Goal: Task Accomplishment & Management: Manage account settings

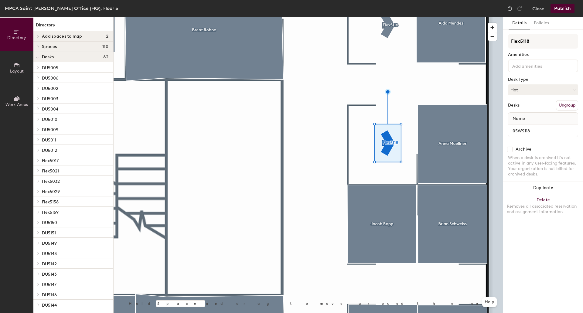
click at [508, 150] on input "checkbox" at bounding box center [509, 149] width 5 height 5
checkbox input "false"
click at [516, 203] on button "Delete Removes all associated reservation and assignment information" at bounding box center [543, 207] width 80 height 27
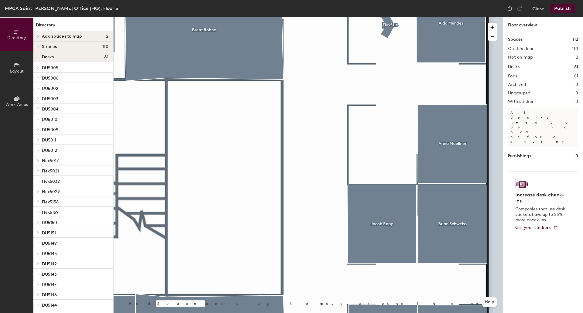
click at [460, 17] on div at bounding box center [308, 17] width 389 height 0
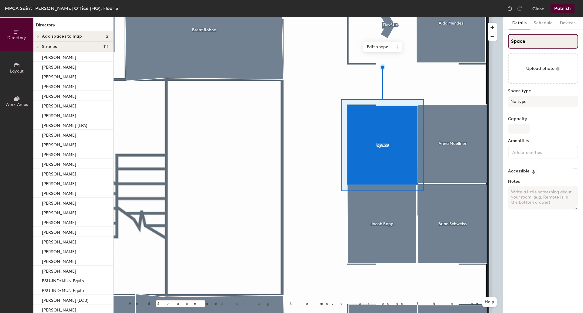
click at [529, 43] on input "Space" at bounding box center [543, 41] width 70 height 15
click at [467, 53] on div "Directory Layout Work Areas Directory Add spaces to map 2 Artie Dworak Laura Ge…" at bounding box center [291, 165] width 583 height 296
type input "Roderick Manuzon"
drag, startPoint x: 530, startPoint y: 40, endPoint x: 109, endPoint y: 49, distance: 421.1
click at [321, 17] on div at bounding box center [308, 17] width 389 height 0
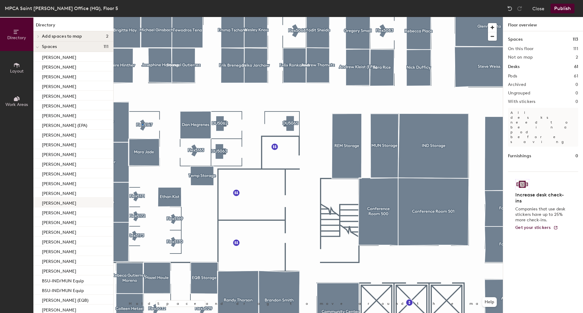
click at [143, 17] on div at bounding box center [308, 17] width 389 height 0
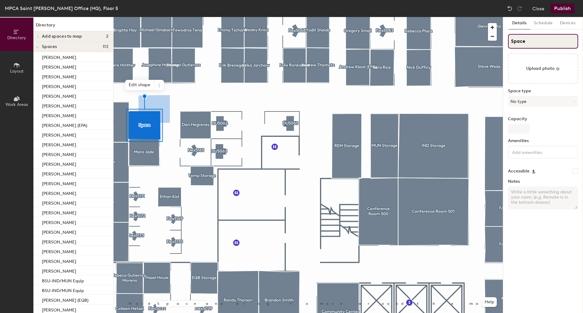
click at [543, 39] on input "Space" at bounding box center [543, 41] width 70 height 15
click at [541, 39] on input "Space" at bounding box center [543, 41] width 70 height 15
type input "Youmi Wrobel"
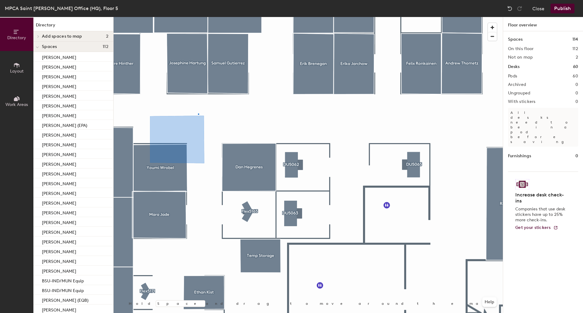
click at [198, 17] on div at bounding box center [308, 17] width 389 height 0
click at [564, 9] on button "Publish" at bounding box center [563, 9] width 24 height 10
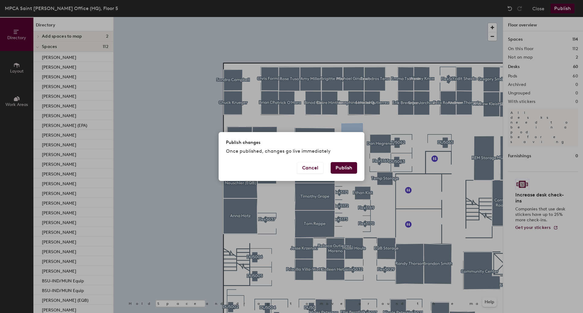
click at [338, 168] on button "Publish" at bounding box center [344, 168] width 26 height 12
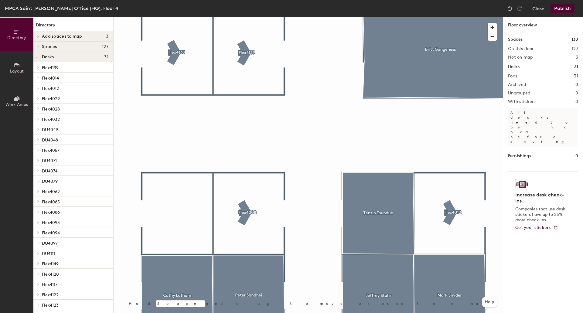
click at [180, 17] on div at bounding box center [308, 17] width 389 height 0
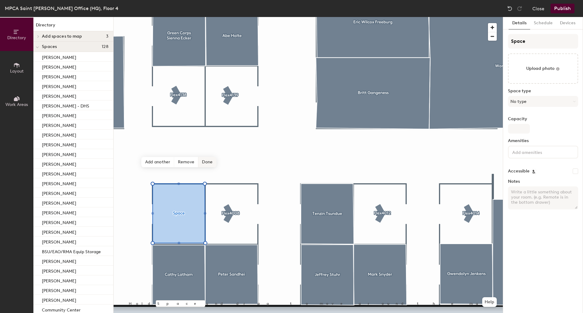
click at [207, 162] on span "Done" at bounding box center [207, 162] width 18 height 10
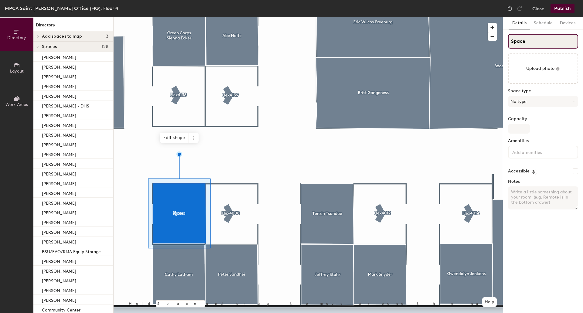
click at [535, 42] on input "Space" at bounding box center [543, 41] width 70 height 15
click at [527, 38] on input "Sandry Johnson" at bounding box center [543, 41] width 70 height 15
type input "Sandra Johnson"
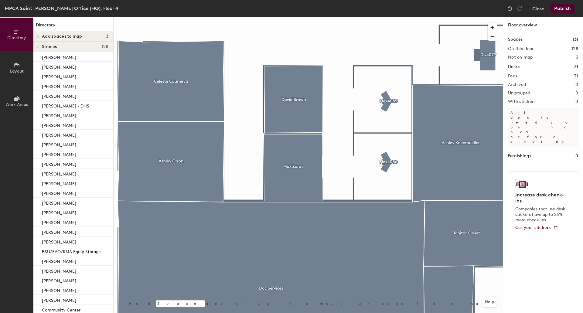
click at [564, 9] on button "Publish" at bounding box center [563, 9] width 24 height 10
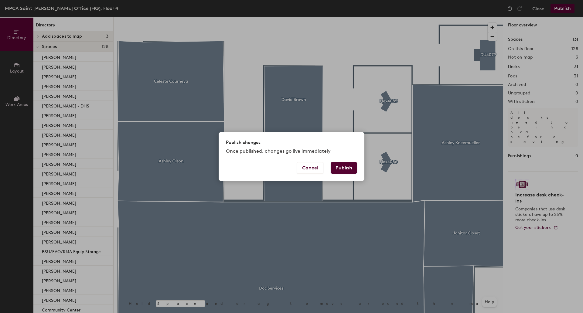
click at [342, 170] on button "Publish" at bounding box center [344, 168] width 26 height 12
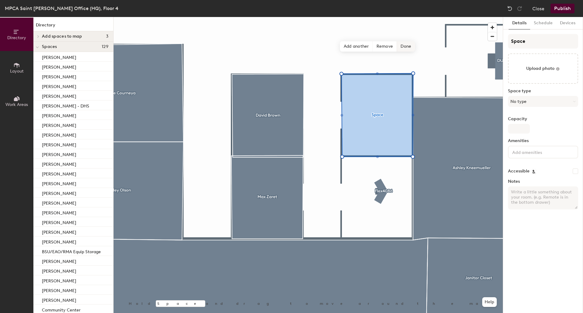
click at [405, 49] on span "Done" at bounding box center [406, 46] width 18 height 10
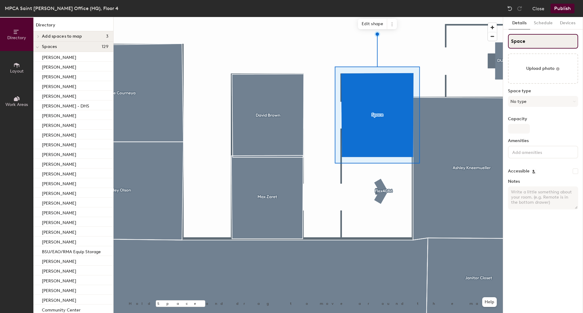
click at [523, 40] on input "Space" at bounding box center [543, 41] width 70 height 15
type input "[PERSON_NAME]"
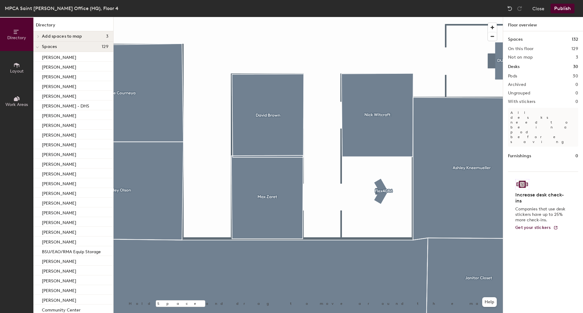
click at [560, 9] on button "Publish" at bounding box center [563, 9] width 24 height 10
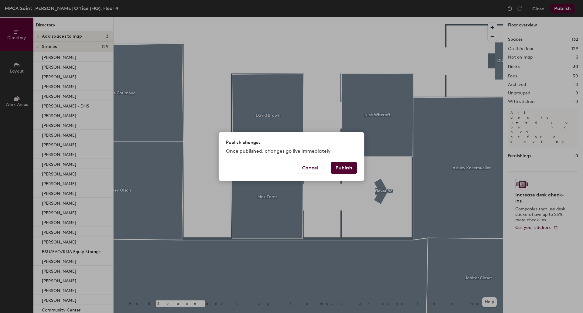
click at [349, 164] on button "Publish" at bounding box center [344, 168] width 26 height 12
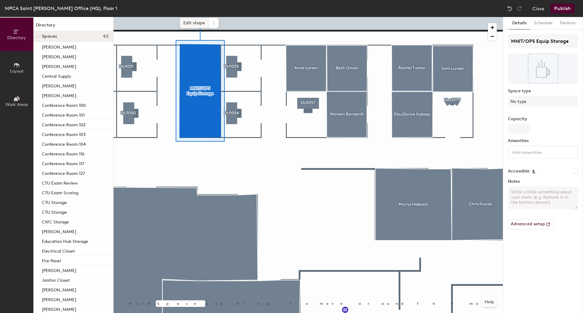
click at [197, 21] on span "Edit shape" at bounding box center [194, 23] width 29 height 10
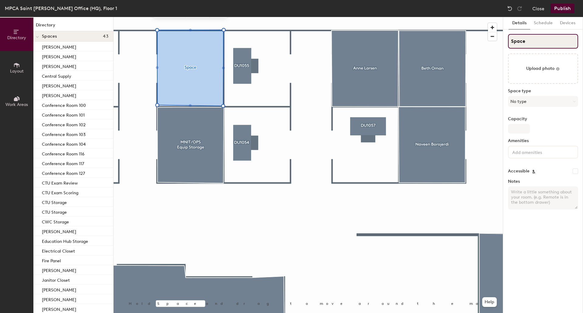
click at [528, 38] on input "Space" at bounding box center [543, 41] width 70 height 15
click at [464, 44] on div "Directory Layout Work Areas Directory Spaces 43 Anne Larsen Beth Oman Candice C…" at bounding box center [291, 165] width 583 height 296
click at [518, 40] on input "Vistoria Her" at bounding box center [543, 41] width 70 height 15
click at [544, 43] on input "Victoria Her" at bounding box center [543, 41] width 70 height 15
type input "Victoria Her"
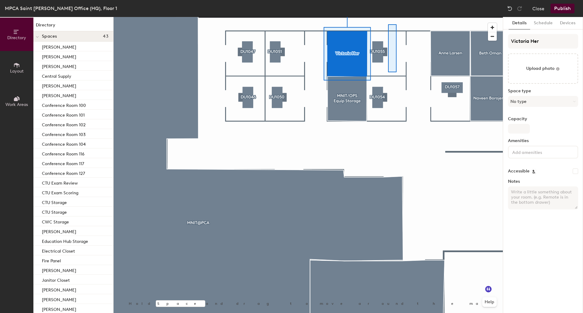
click at [395, 17] on div at bounding box center [308, 17] width 389 height 0
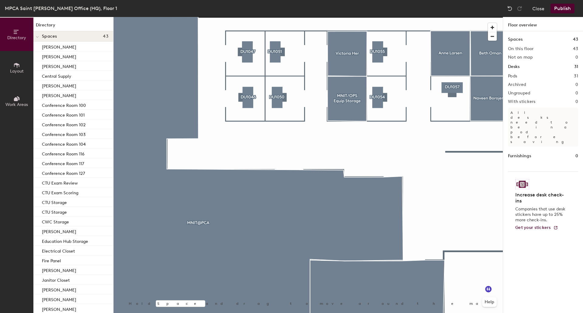
click at [396, 17] on div at bounding box center [308, 17] width 389 height 0
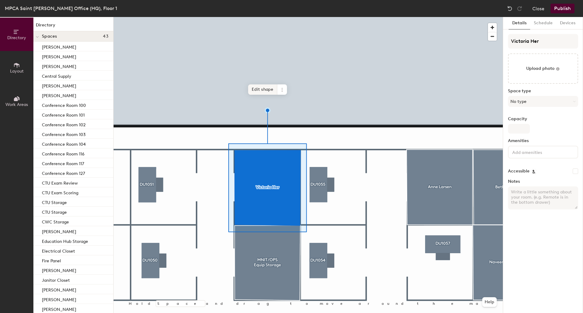
click at [263, 86] on span "Edit shape" at bounding box center [262, 89] width 29 height 10
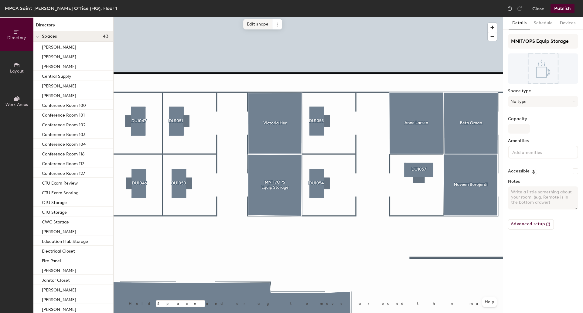
click at [250, 25] on span "Edit shape" at bounding box center [257, 24] width 29 height 10
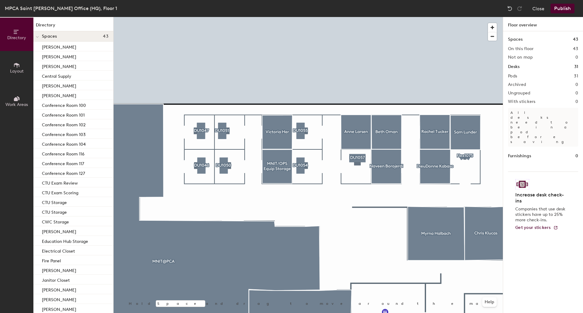
click at [562, 9] on button "Publish" at bounding box center [563, 9] width 24 height 10
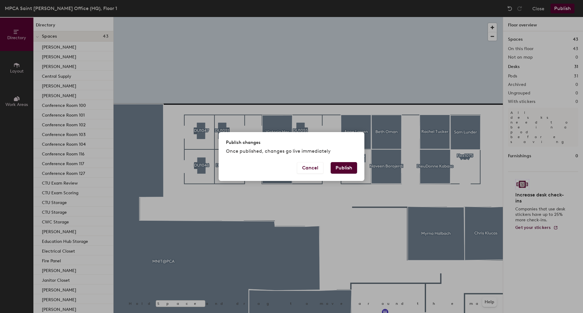
click at [339, 164] on button "Publish" at bounding box center [344, 168] width 26 height 12
